Goal: Check status: Check status

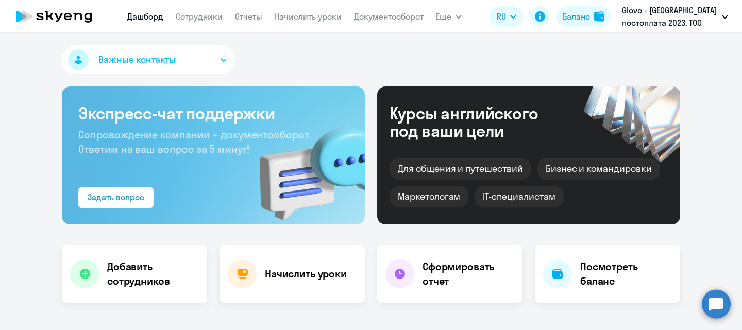
scroll to position [309, 0]
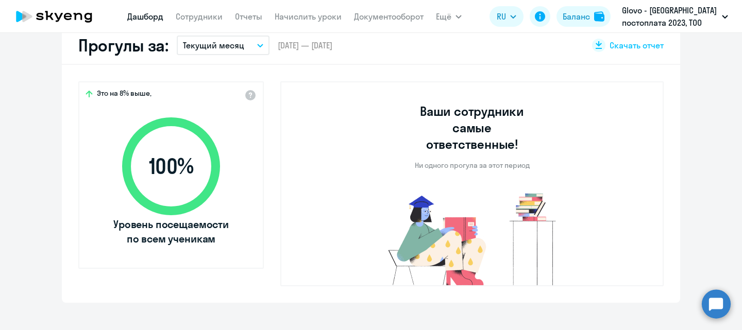
select select "30"
click at [241, 50] on button "Текущий месяц" at bounding box center [223, 46] width 93 height 20
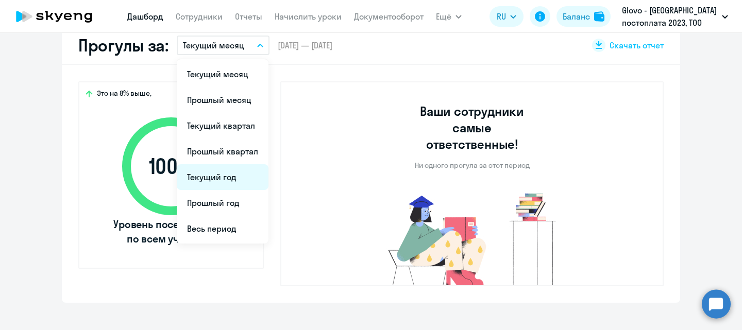
click at [231, 176] on li "Текущий год" at bounding box center [223, 177] width 92 height 26
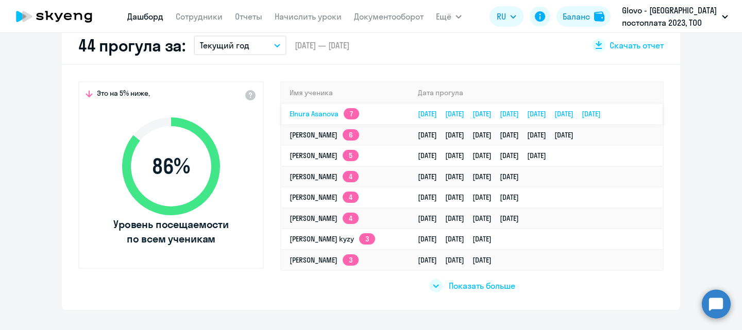
click at [318, 116] on link "Elnura Asanova 7" at bounding box center [325, 113] width 70 height 9
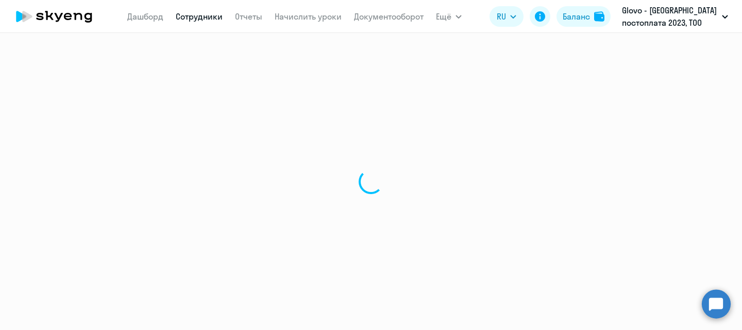
select select "english"
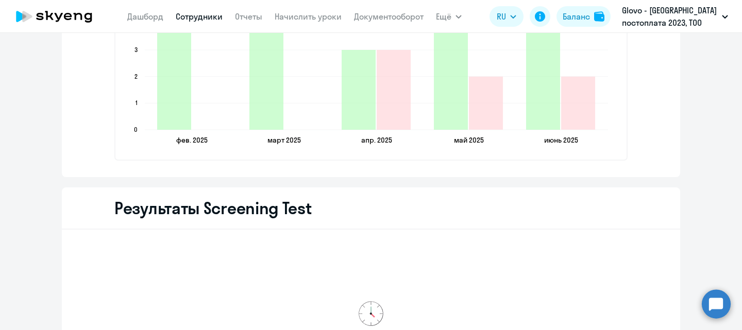
scroll to position [1391, 0]
